Goal: Information Seeking & Learning: Learn about a topic

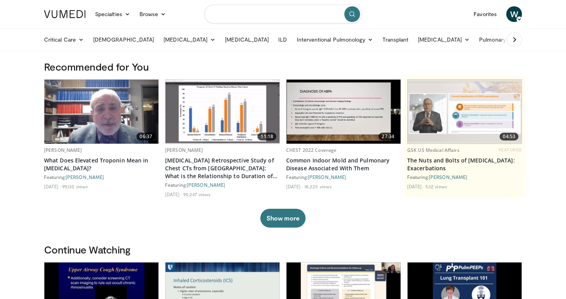
click at [256, 17] on input "Search topics, interventions" at bounding box center [282, 14] width 157 height 19
type input "**********"
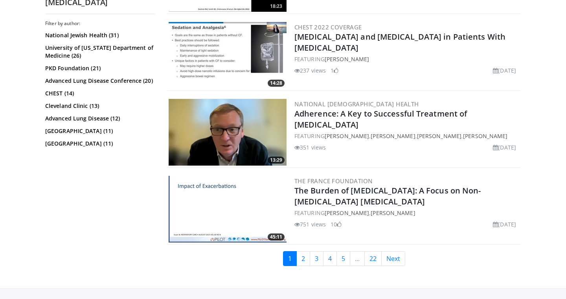
scroll to position [1848, 0]
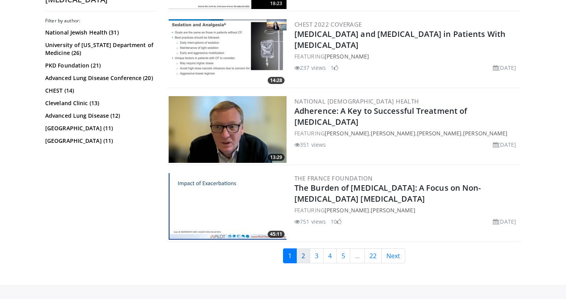
click at [300, 256] on link "2" at bounding box center [303, 256] width 14 height 15
